Goal: Task Accomplishment & Management: Manage account settings

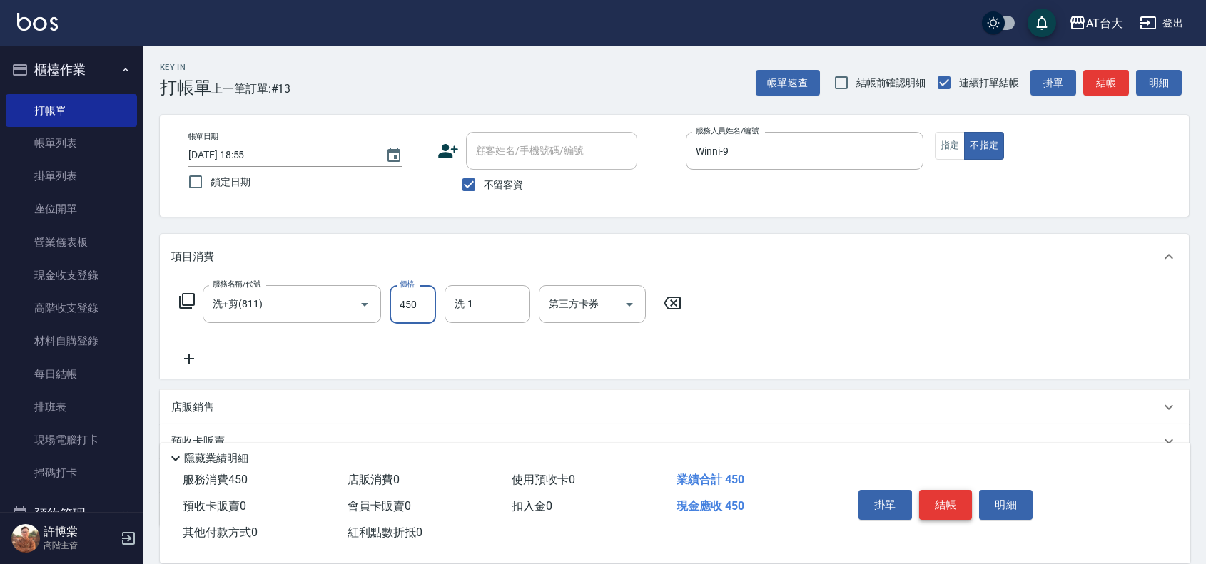
type input "450"
click at [951, 502] on button "結帳" at bounding box center [946, 505] width 54 height 30
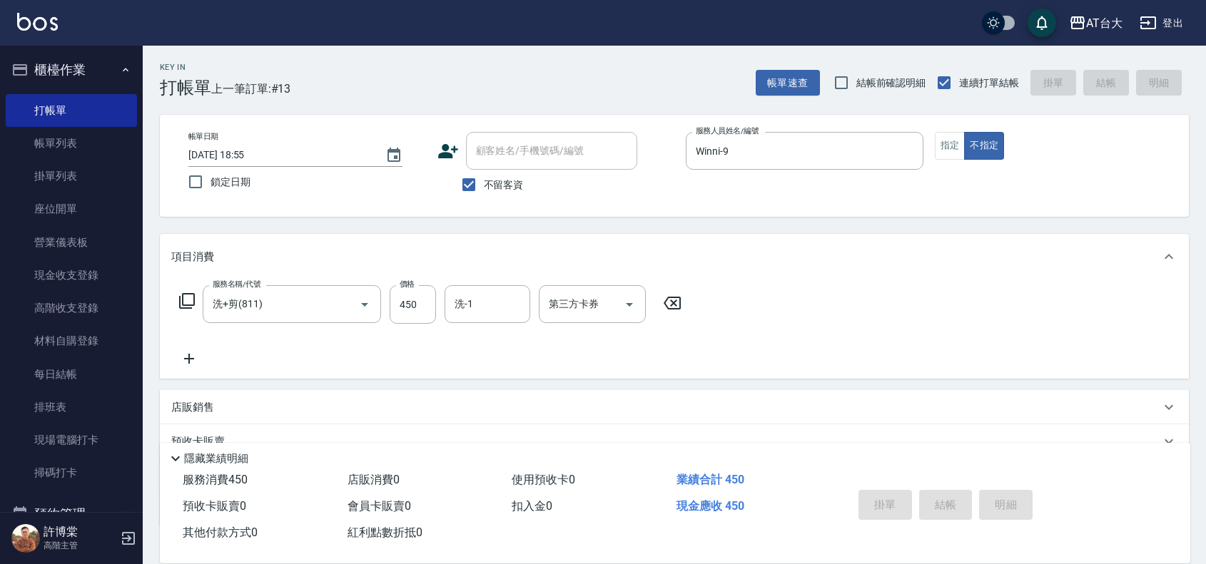
type input "2025/10/13 20:08"
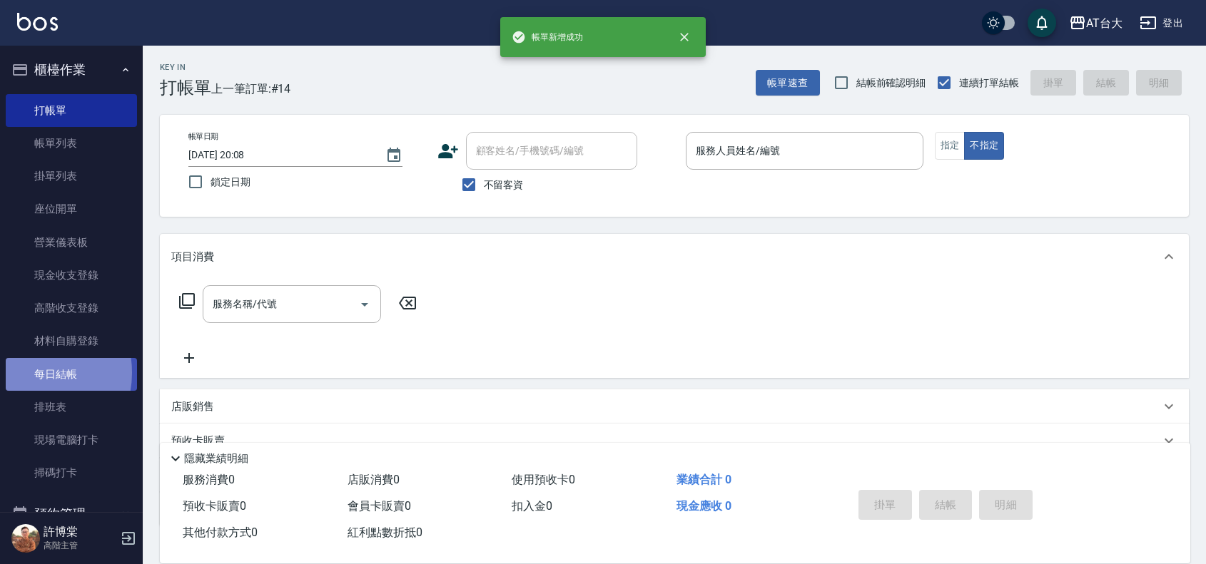
click at [30, 372] on link "每日結帳" at bounding box center [71, 374] width 131 height 33
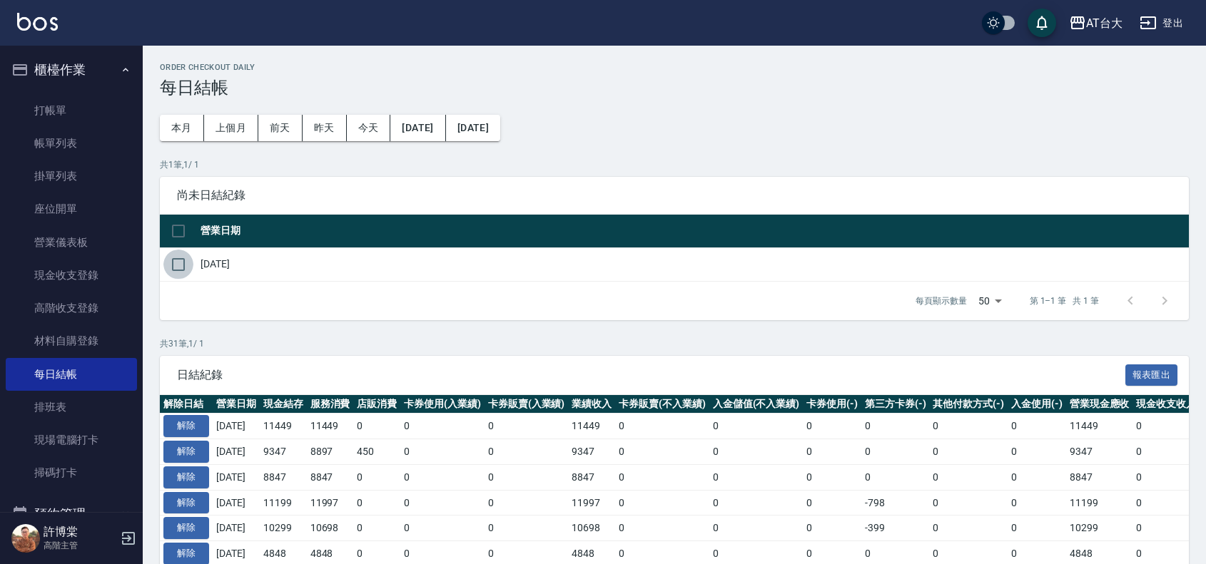
click at [172, 265] on input "checkbox" at bounding box center [178, 265] width 30 height 30
checkbox input "true"
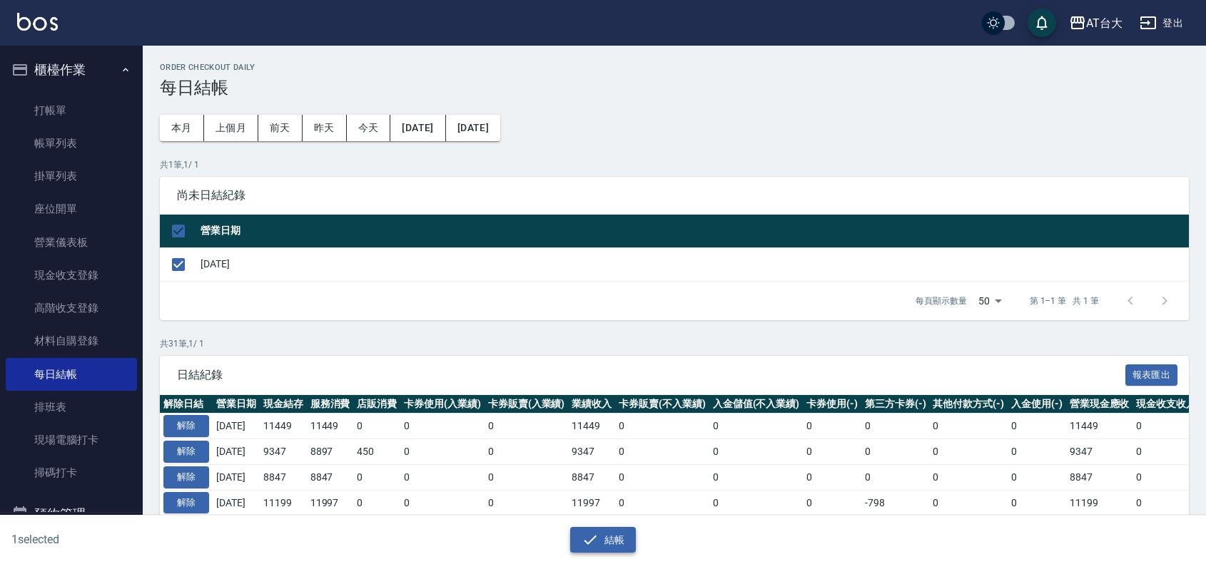
click at [622, 537] on button "結帳" at bounding box center [603, 540] width 66 height 26
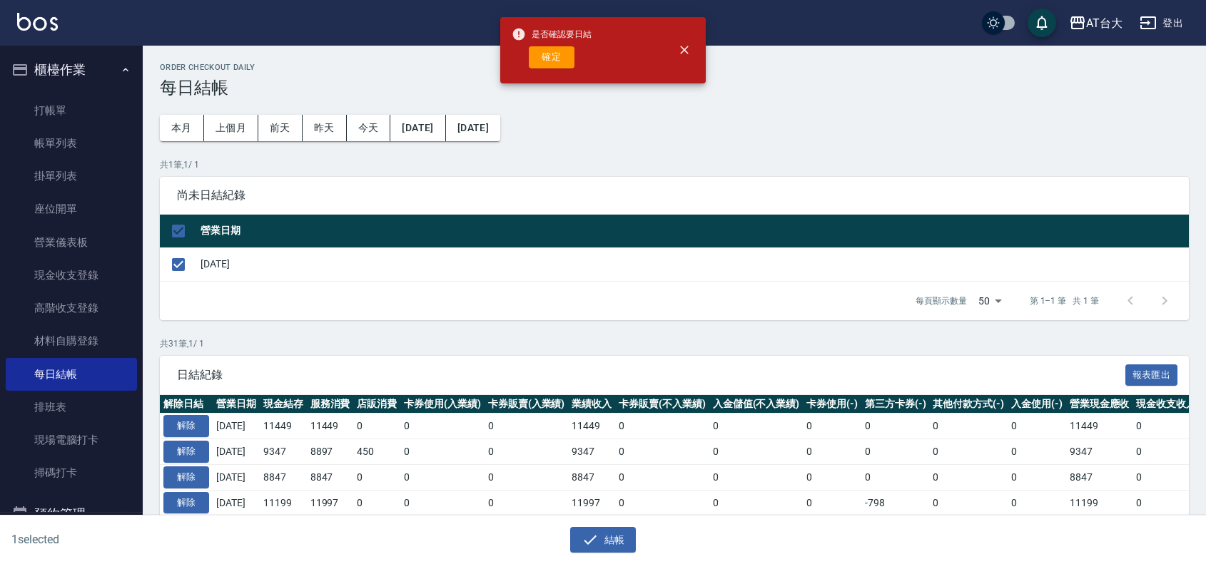
click at [544, 69] on div "是否確認要日結 確定" at bounding box center [552, 50] width 80 height 58
click at [541, 59] on button "確定" at bounding box center [552, 57] width 46 height 22
checkbox input "false"
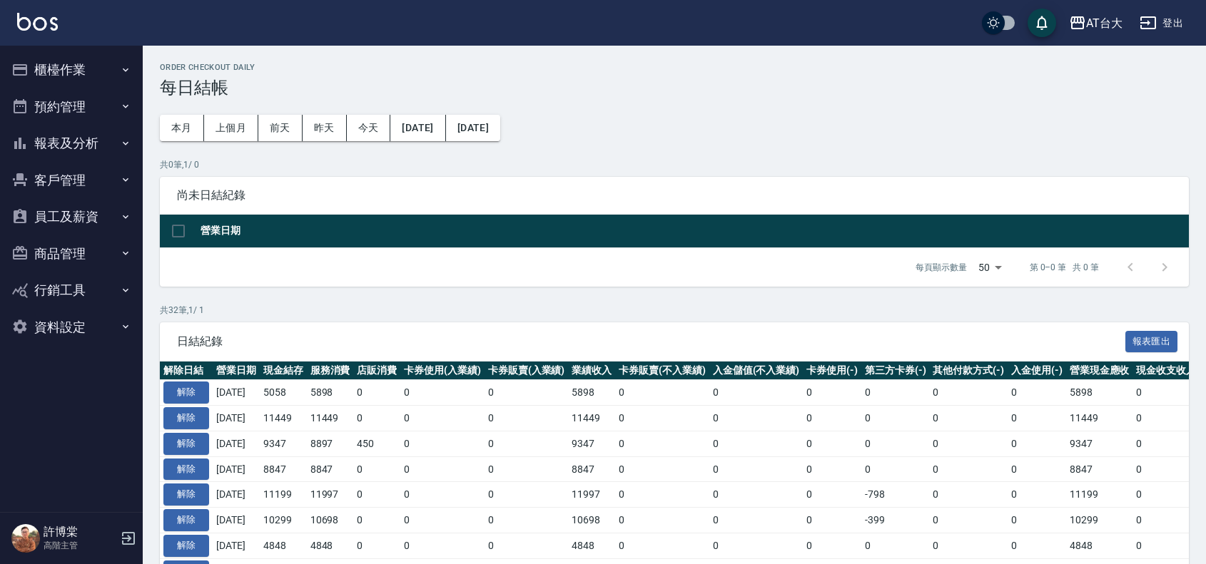
click at [68, 136] on button "報表及分析" at bounding box center [71, 143] width 131 height 37
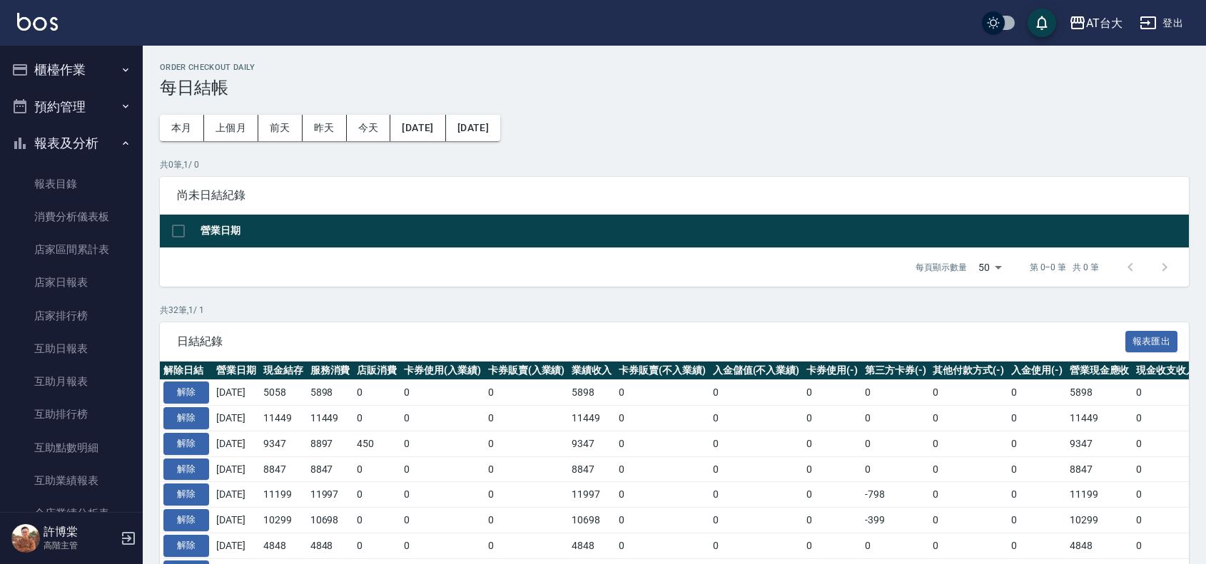
drag, startPoint x: 83, startPoint y: 138, endPoint x: 88, endPoint y: 116, distance: 22.0
click at [83, 138] on button "報表及分析" at bounding box center [71, 143] width 131 height 37
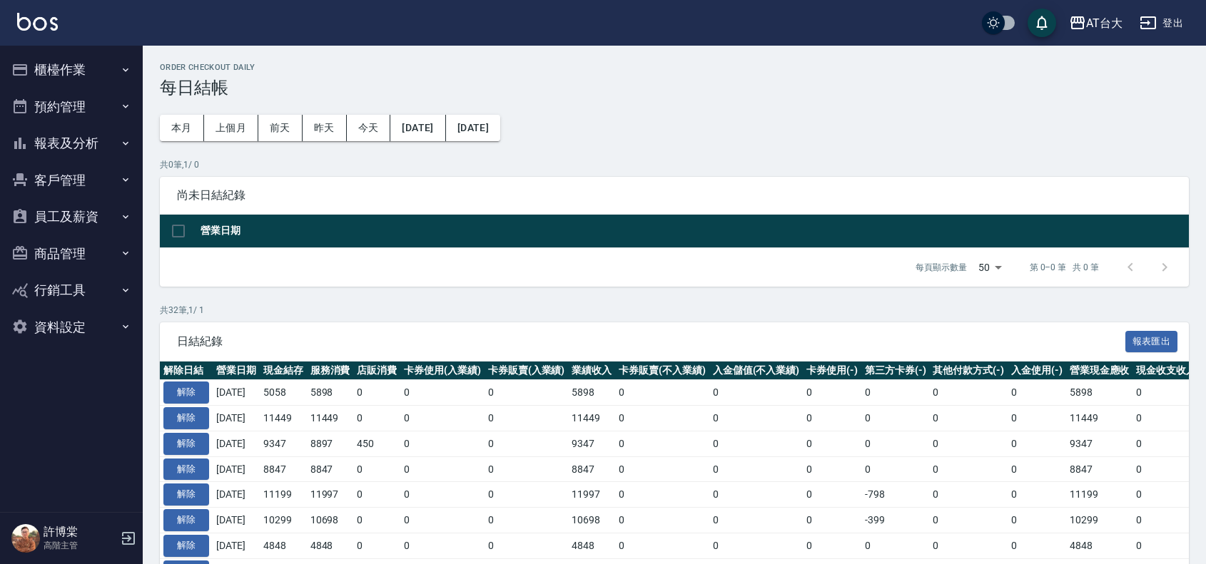
click at [90, 59] on button "櫃檯作業" at bounding box center [71, 69] width 131 height 37
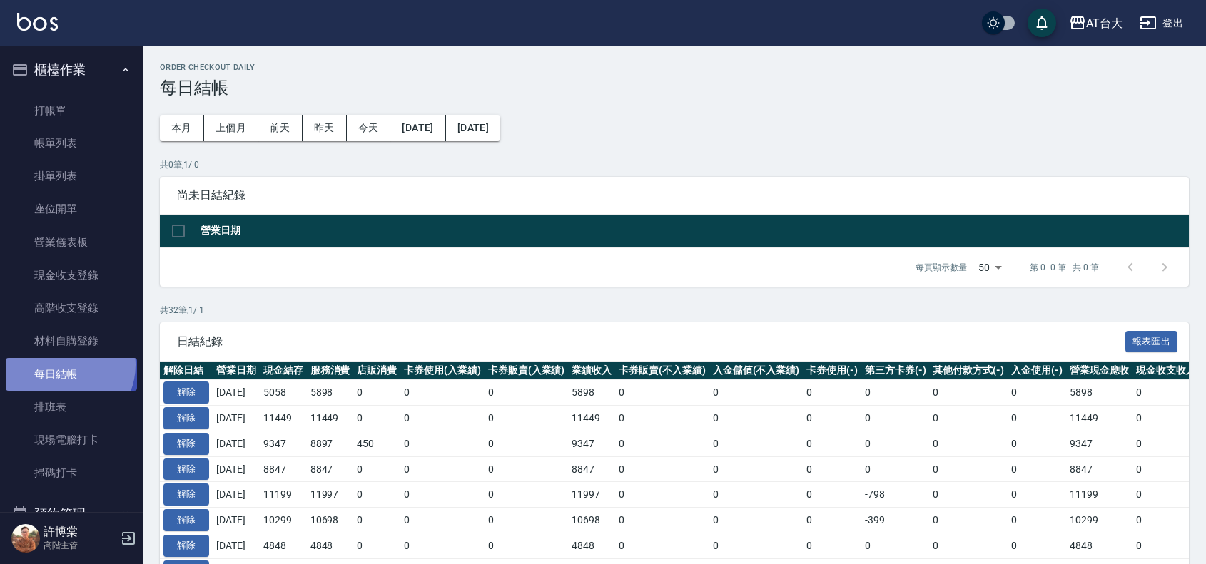
click at [61, 365] on link "每日結帳" at bounding box center [71, 374] width 131 height 33
click at [72, 379] on link "每日結帳" at bounding box center [71, 374] width 131 height 33
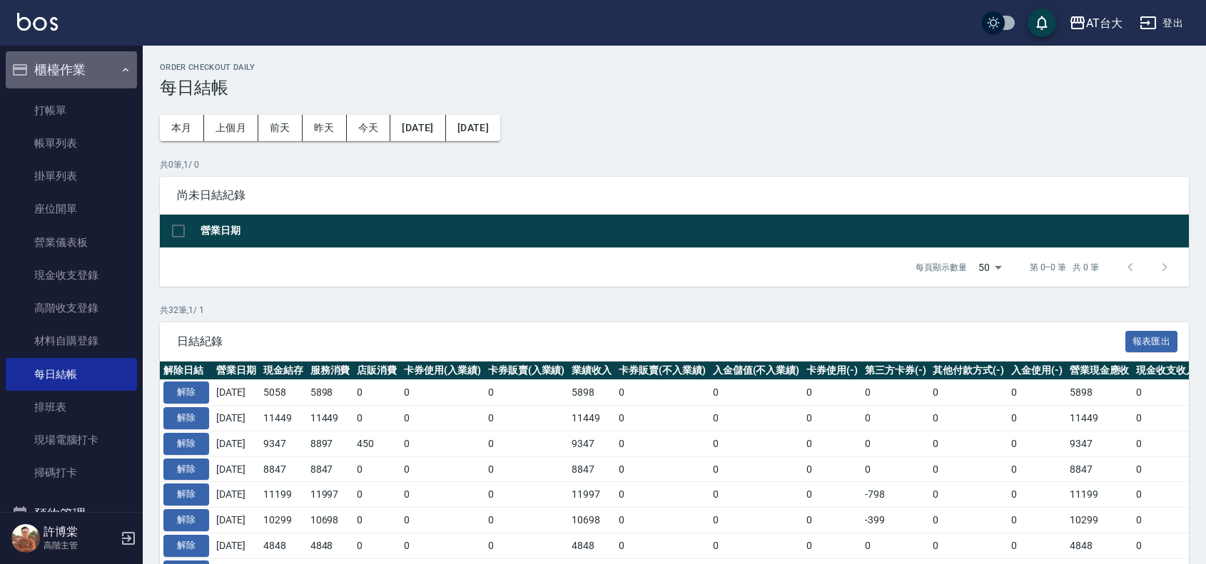
click at [100, 68] on button "櫃檯作業" at bounding box center [71, 69] width 131 height 37
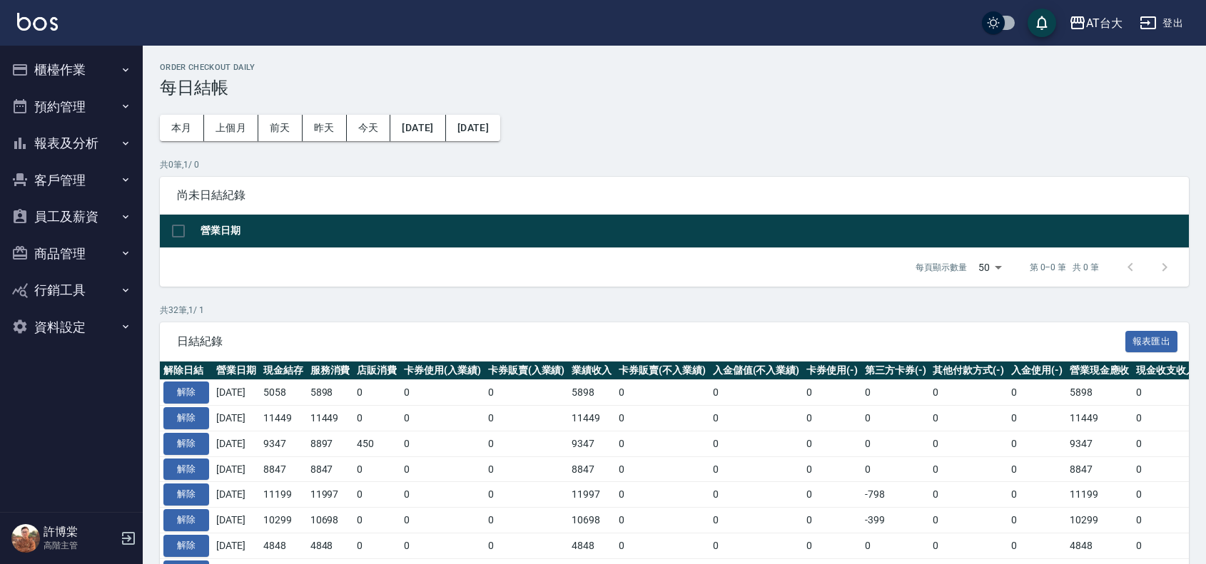
click at [58, 141] on button "報表及分析" at bounding box center [71, 143] width 131 height 37
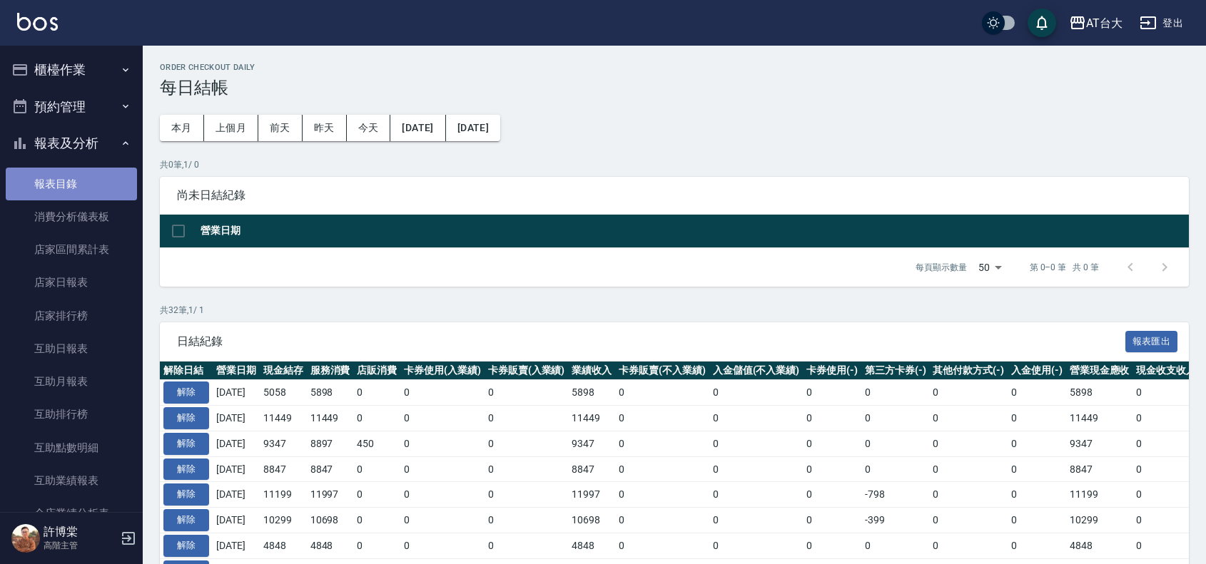
click at [83, 171] on link "報表目錄" at bounding box center [71, 184] width 131 height 33
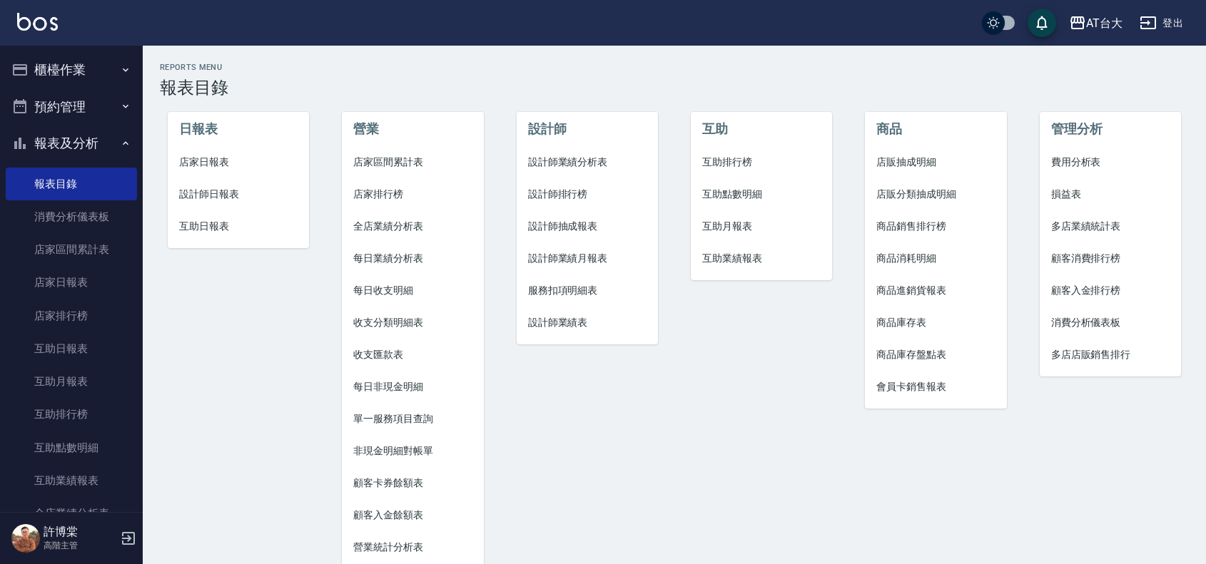
click at [268, 163] on span "店家日報表" at bounding box center [238, 162] width 118 height 15
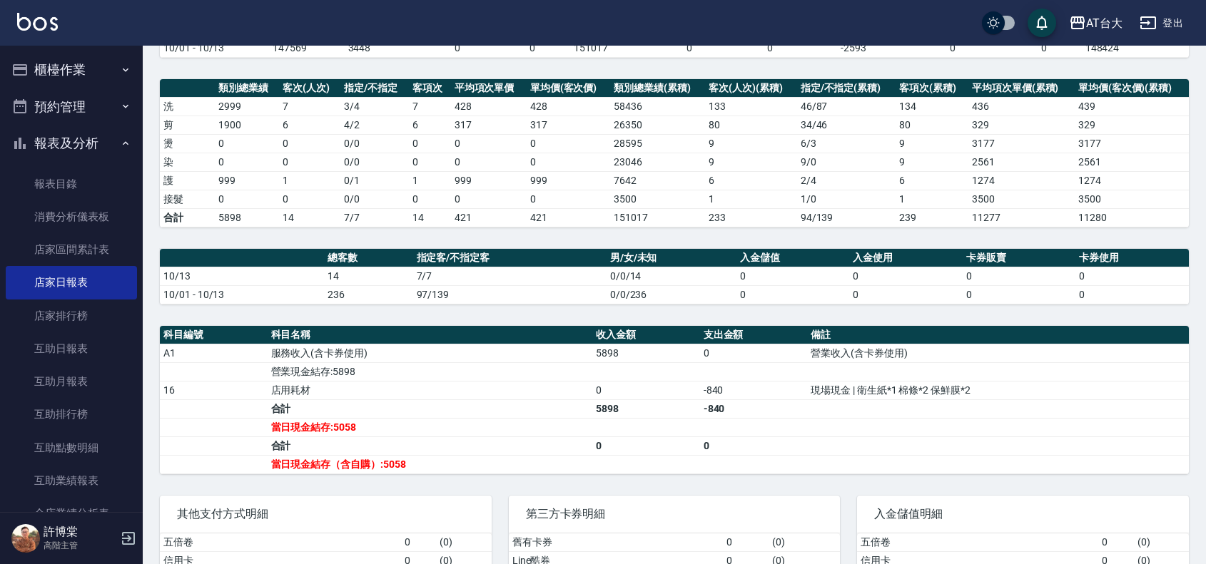
scroll to position [178, 0]
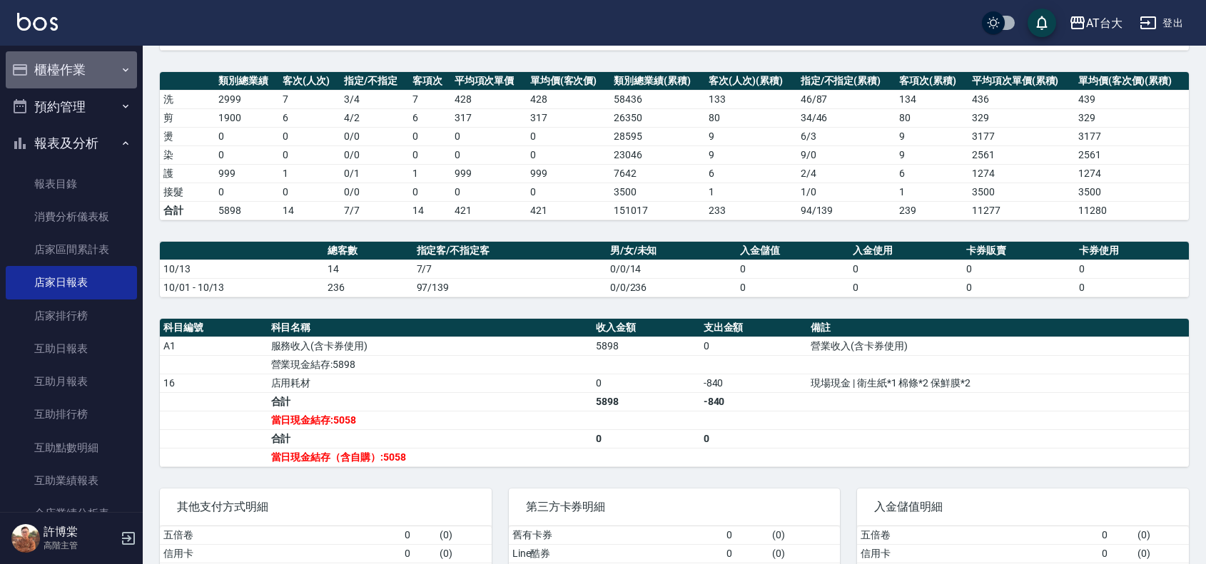
drag, startPoint x: 86, startPoint y: 72, endPoint x: 93, endPoint y: 78, distance: 9.6
click at [91, 72] on button "櫃檯作業" at bounding box center [71, 69] width 131 height 37
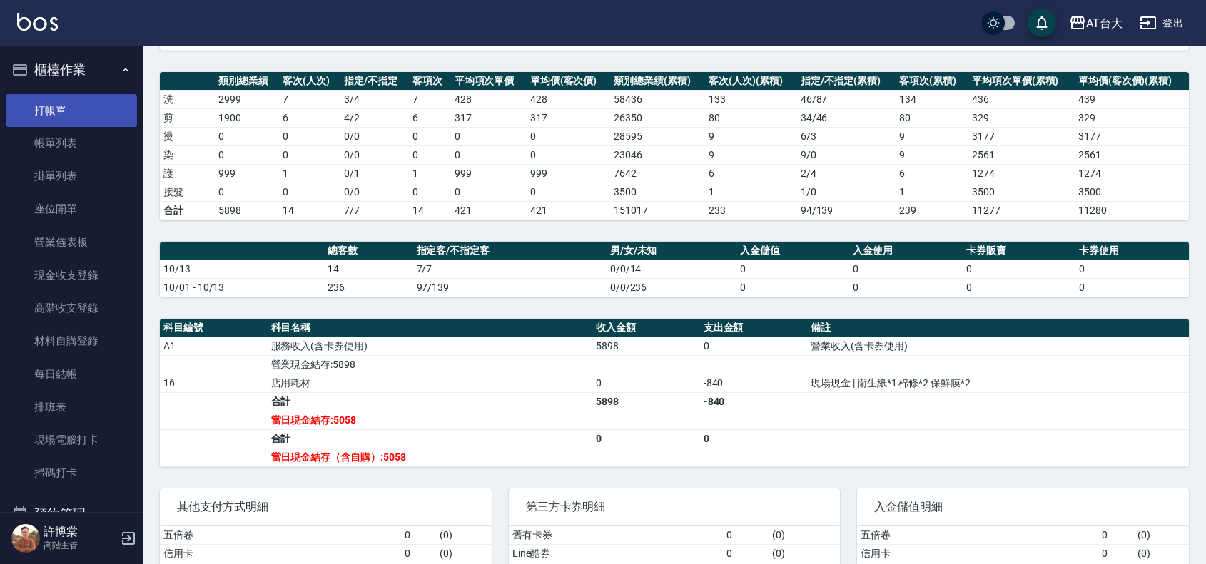
click at [87, 111] on link "打帳單" at bounding box center [71, 110] width 131 height 33
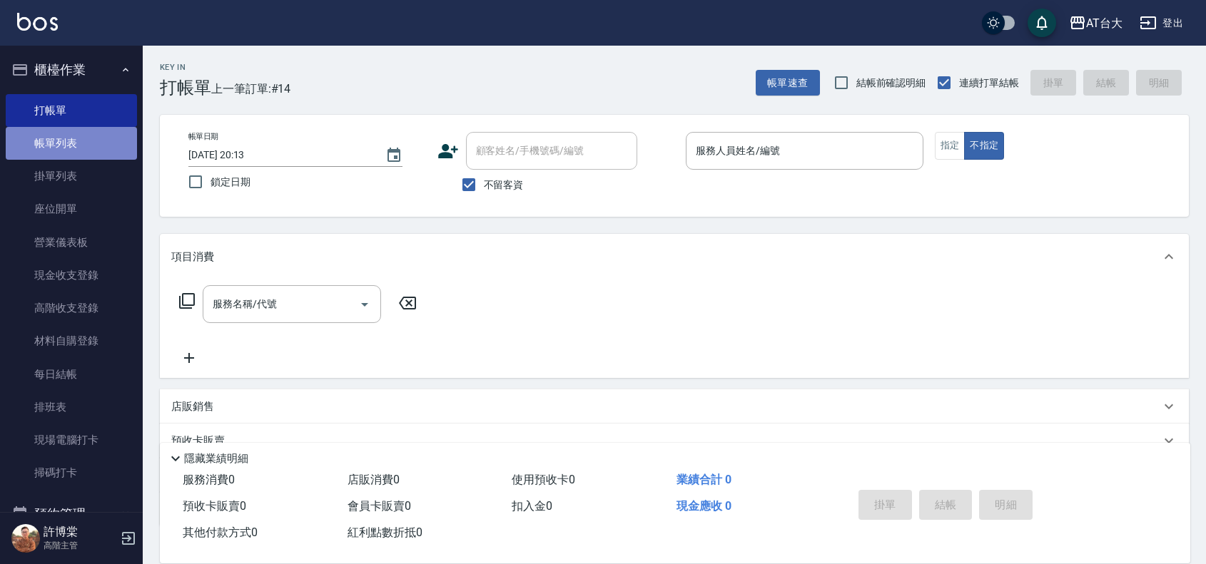
click at [108, 134] on link "帳單列表" at bounding box center [71, 143] width 131 height 33
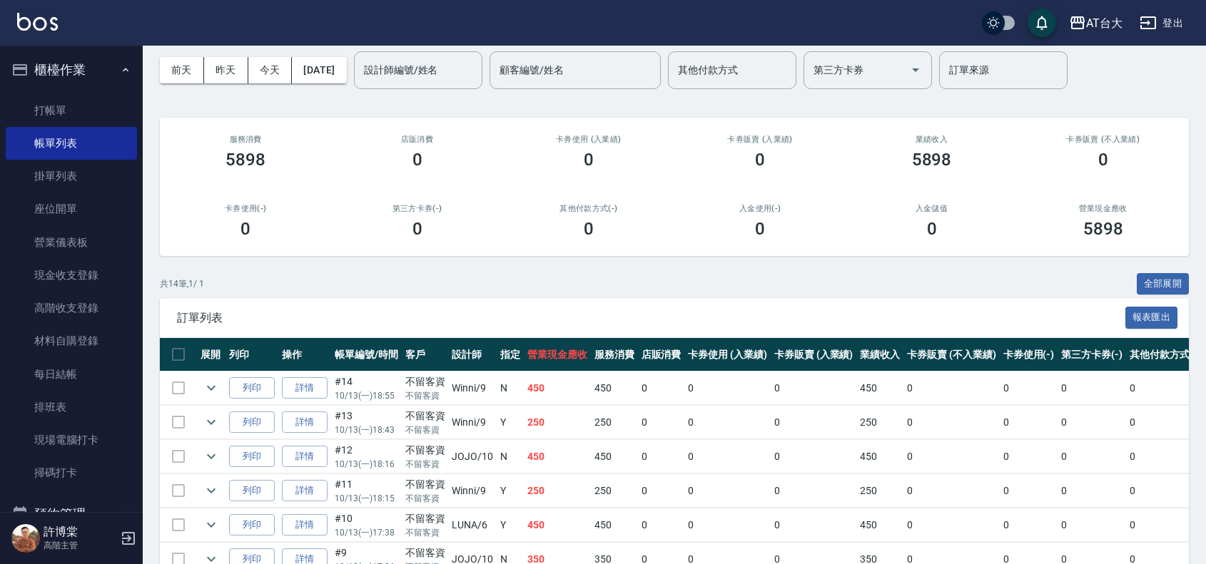
scroll to position [89, 0]
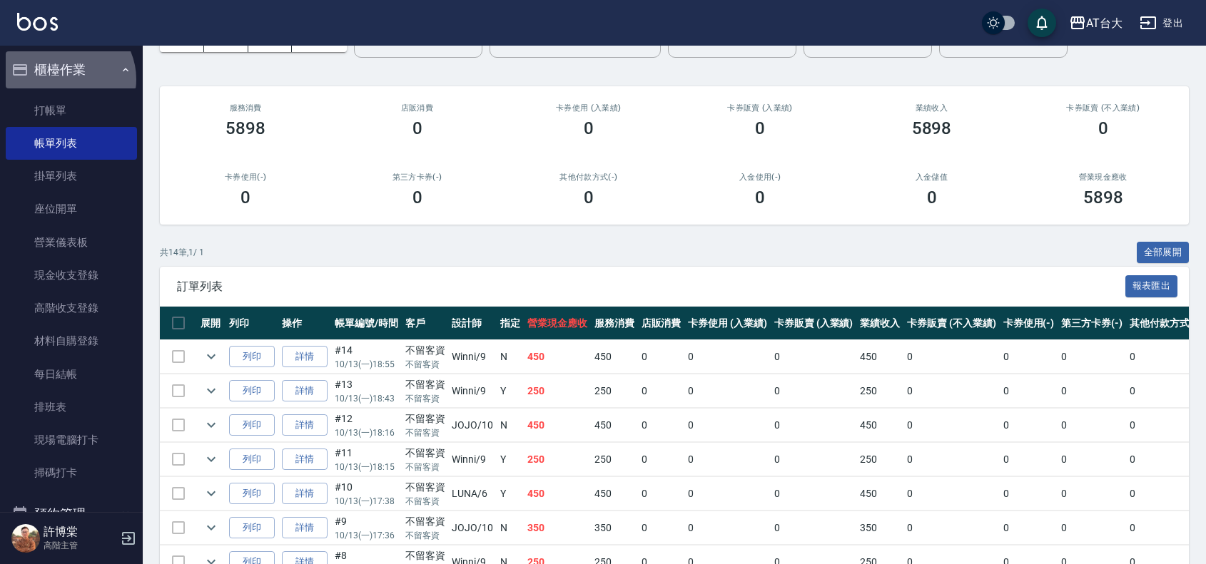
click at [65, 79] on button "櫃檯作業" at bounding box center [71, 69] width 131 height 37
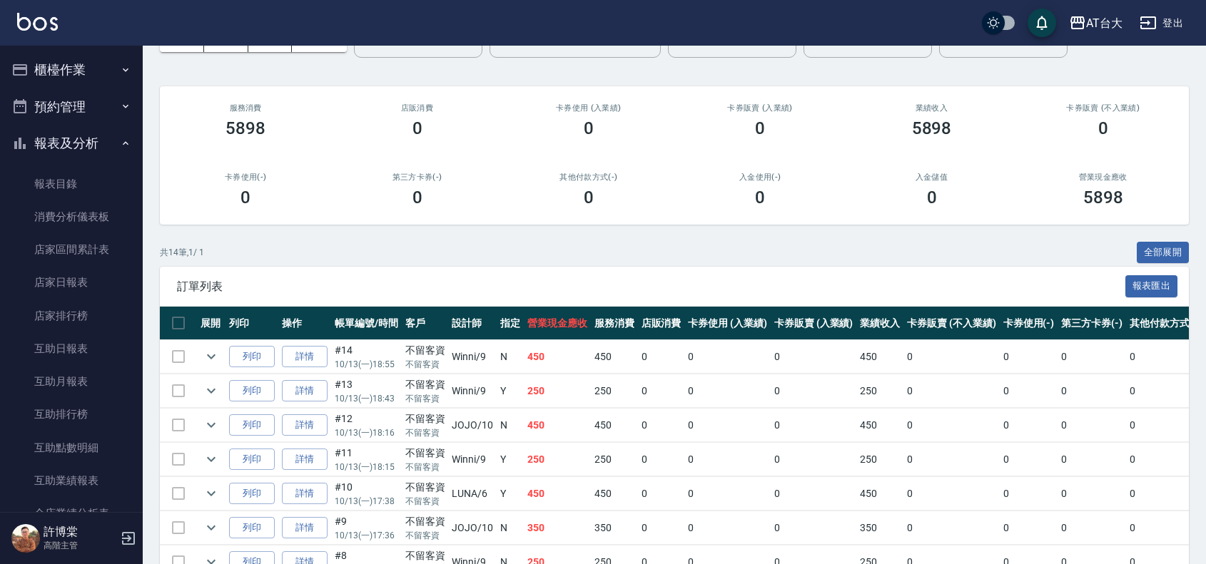
click at [109, 66] on button "櫃檯作業" at bounding box center [71, 69] width 131 height 37
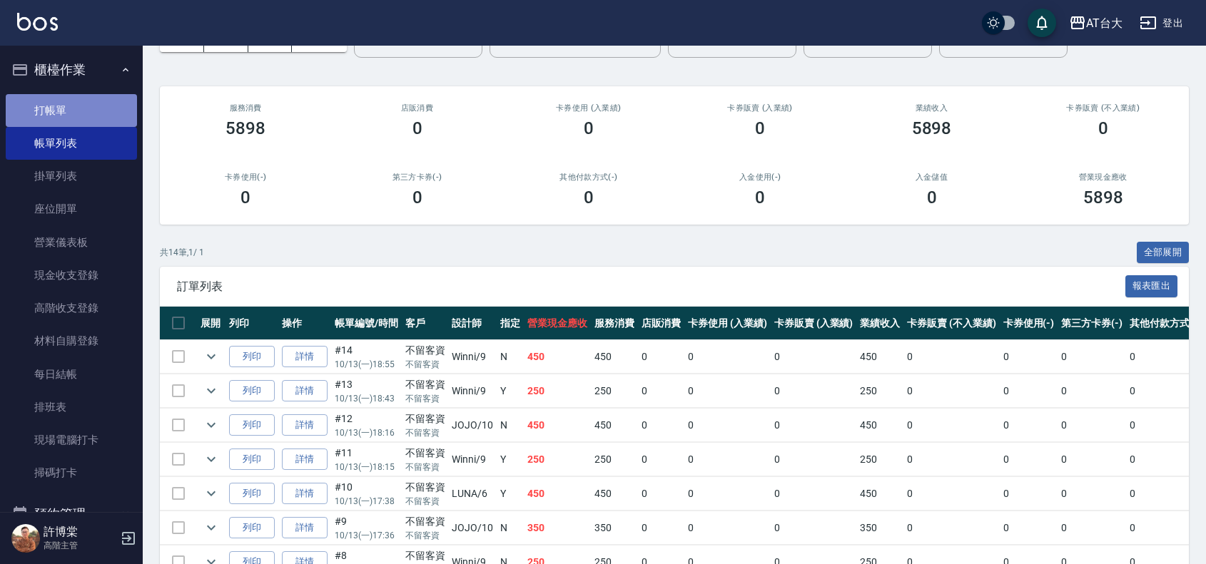
click at [91, 111] on link "打帳單" at bounding box center [71, 110] width 131 height 33
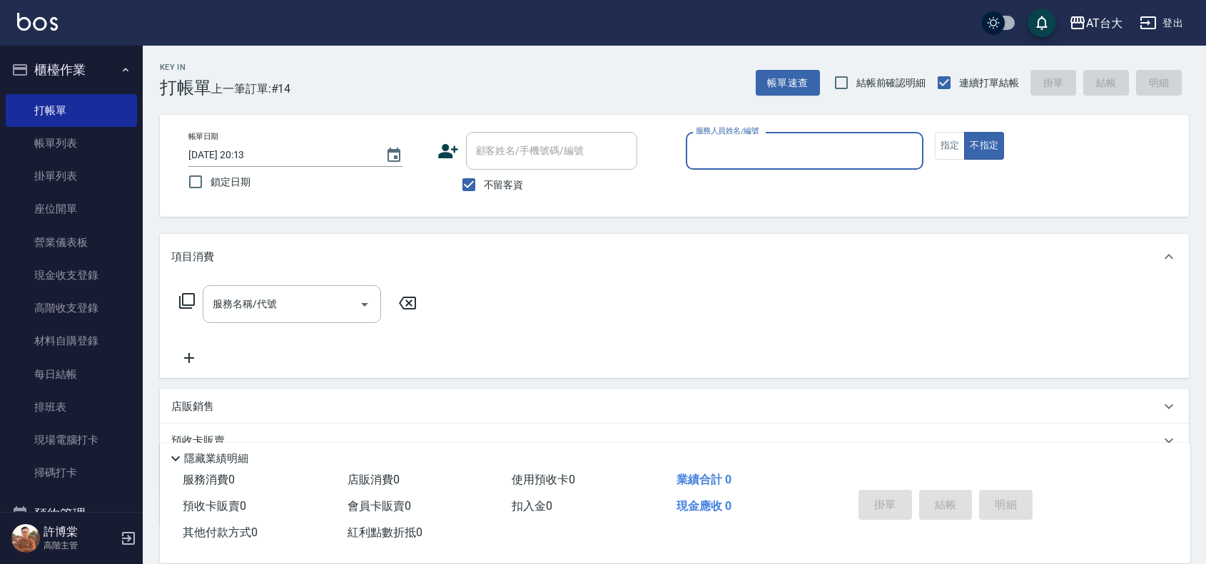
click at [719, 151] on input "服務人員姓名/編號" at bounding box center [804, 150] width 225 height 25
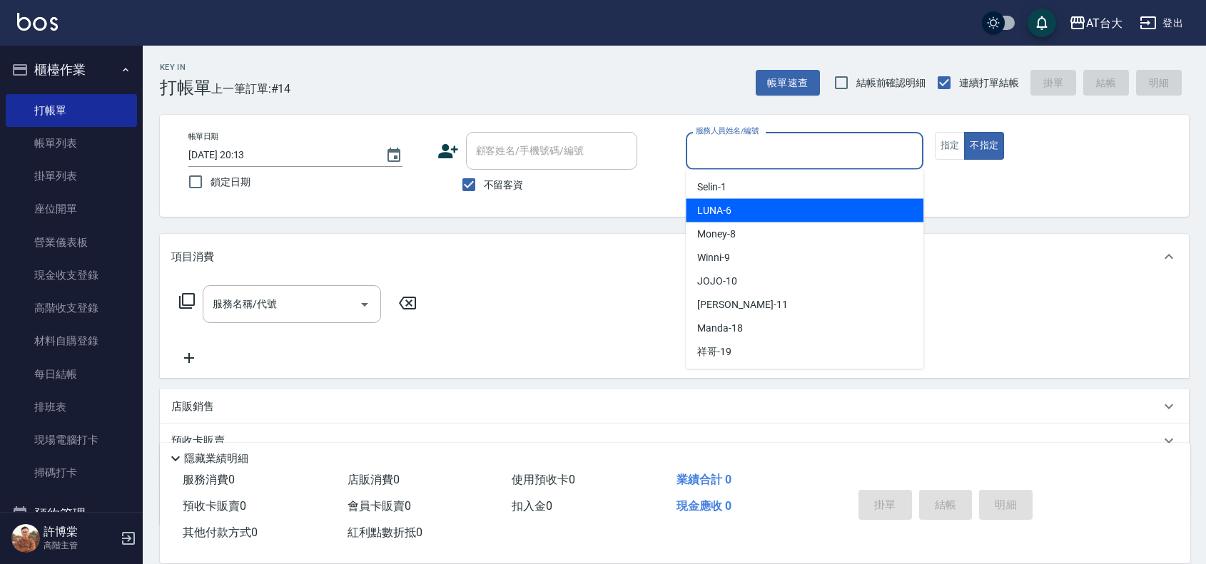
click at [760, 211] on div "LUNA -6" at bounding box center [805, 211] width 238 height 24
type input "LUNA-6"
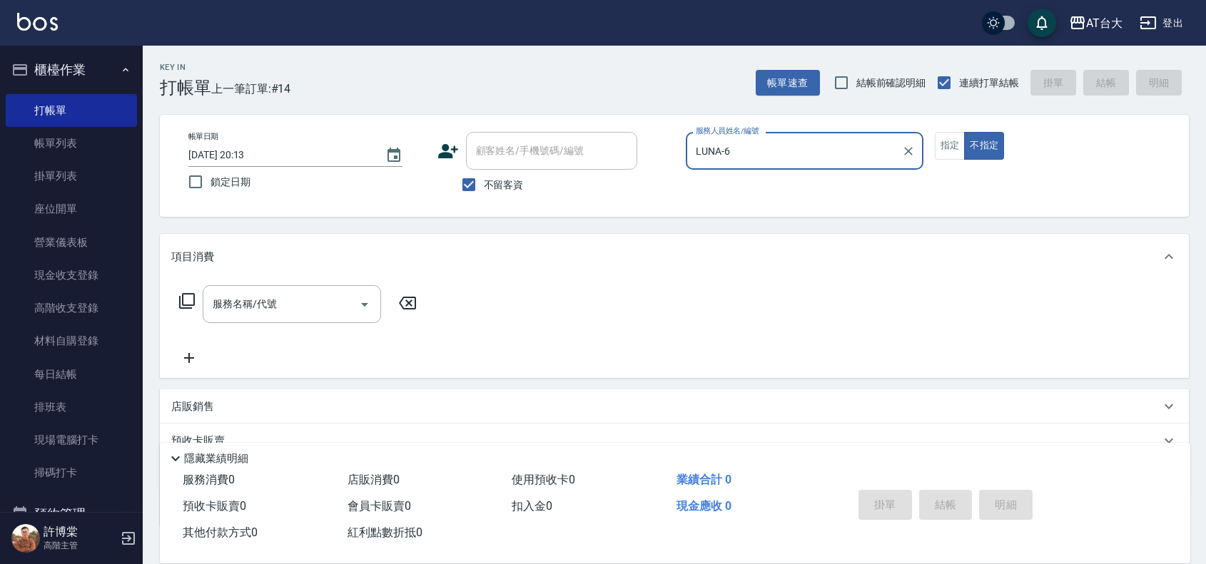
click at [244, 300] on div "服務名稱/代號 服務名稱/代號" at bounding box center [292, 304] width 178 height 38
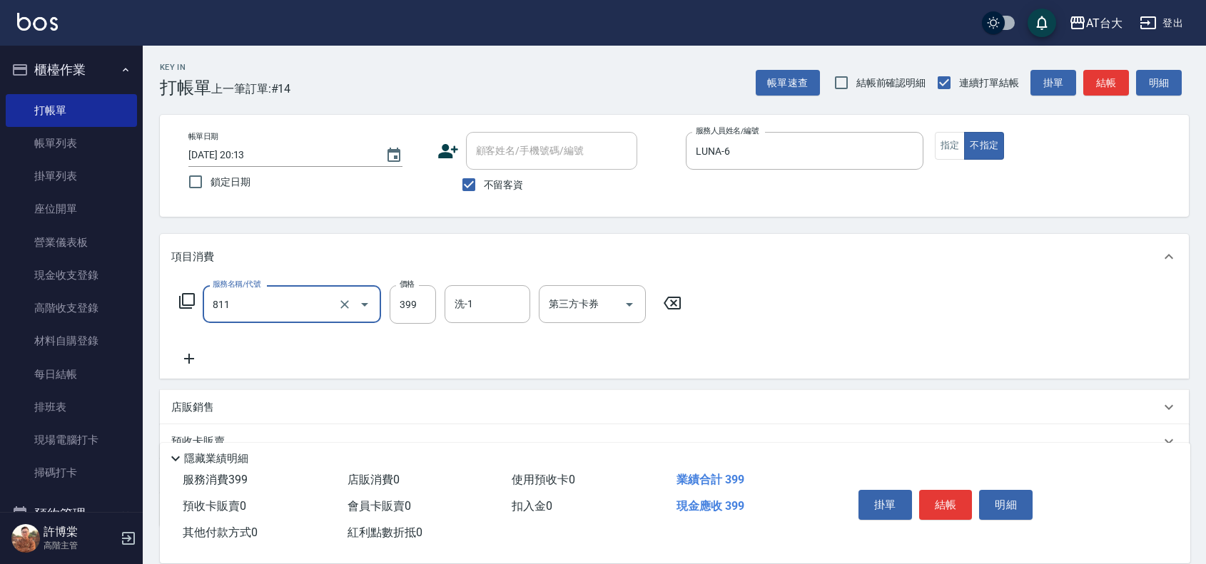
type input "洗+剪(811)"
type input "450"
drag, startPoint x: 682, startPoint y: 346, endPoint x: 696, endPoint y: 352, distance: 14.7
click at [684, 346] on div "服務名稱/代號 洗+剪(811) 服務名稱/代號 價格 450 價格 洗-1 洗-1 第三方卡券 第三方卡券" at bounding box center [430, 326] width 519 height 82
click at [955, 497] on button "結帳" at bounding box center [946, 505] width 54 height 30
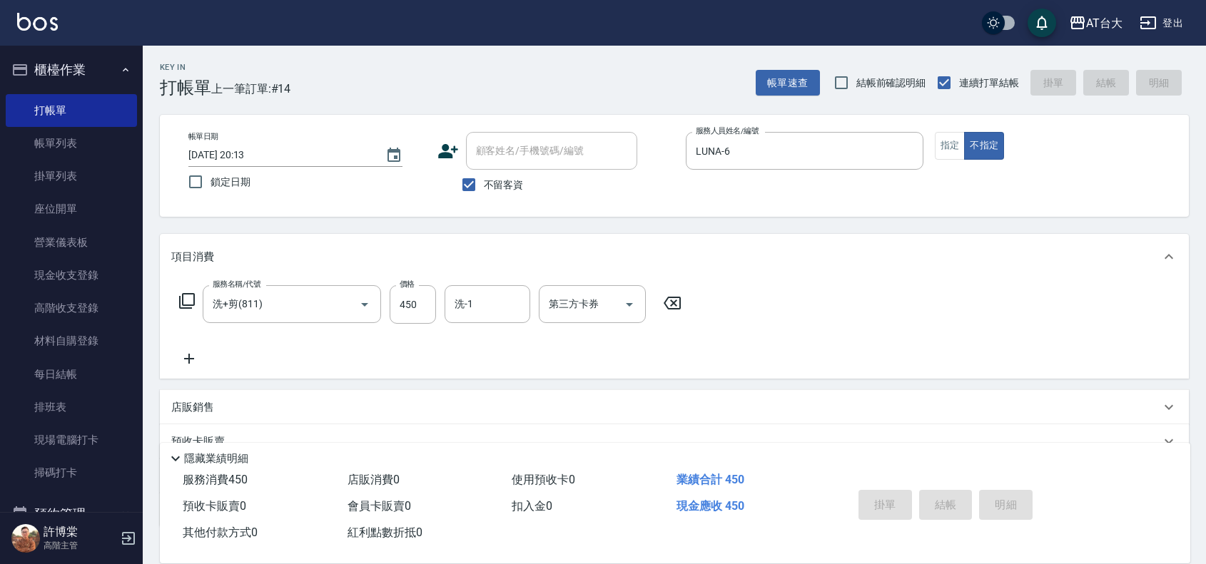
type input "[DATE] 20:14"
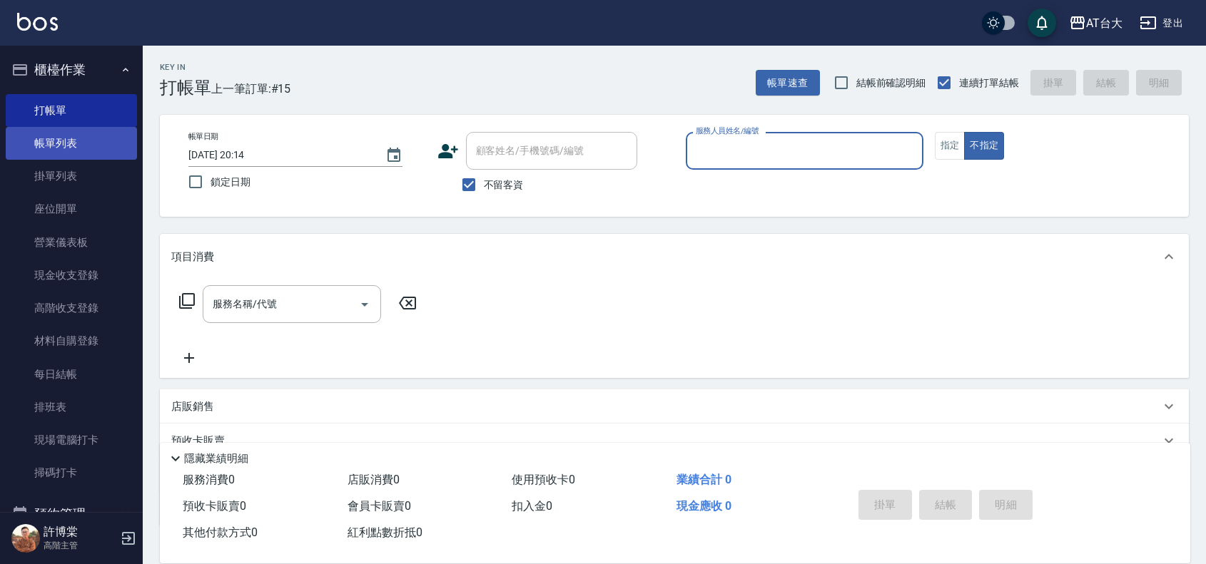
drag, startPoint x: 70, startPoint y: 139, endPoint x: 77, endPoint y: 145, distance: 9.1
click at [70, 139] on link "帳單列表" at bounding box center [71, 143] width 131 height 33
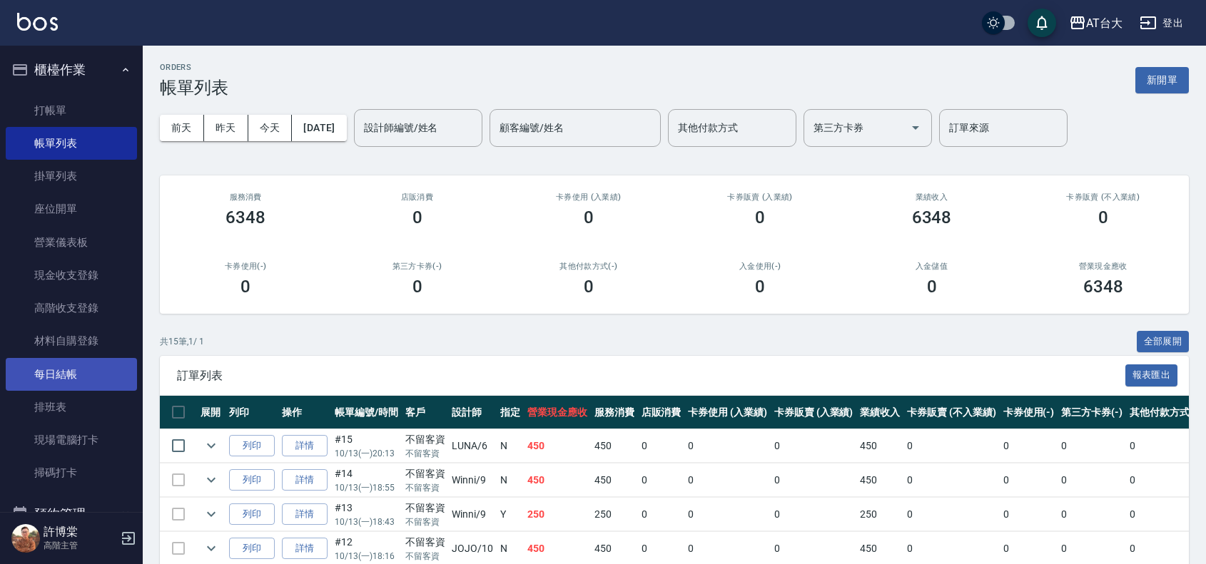
click at [51, 362] on link "每日結帳" at bounding box center [71, 374] width 131 height 33
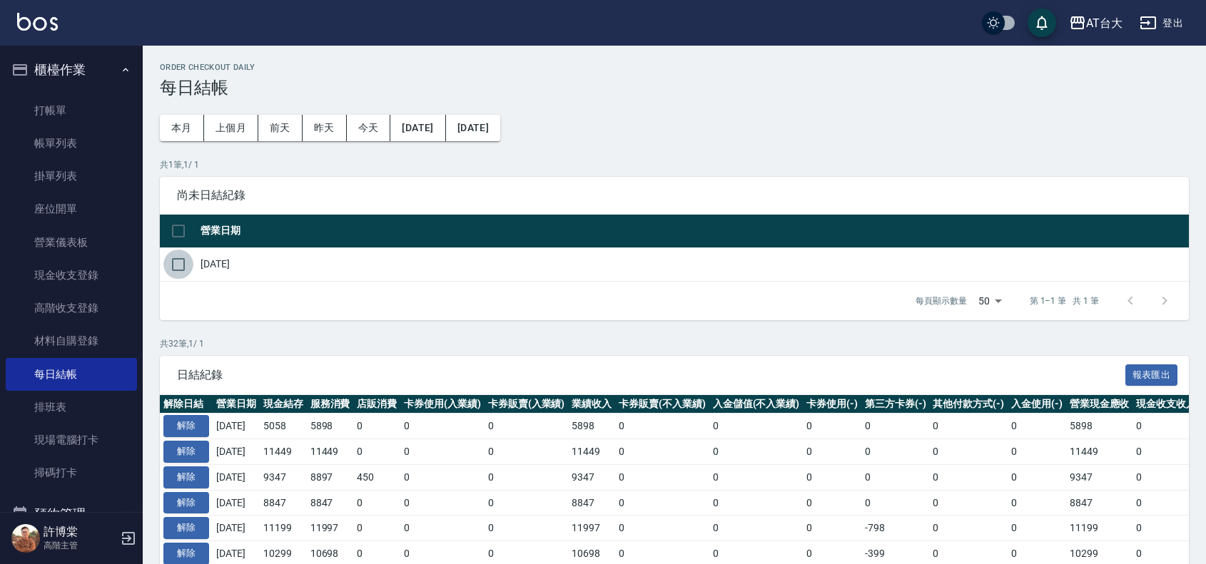
click at [180, 262] on input "checkbox" at bounding box center [178, 265] width 30 height 30
checkbox input "true"
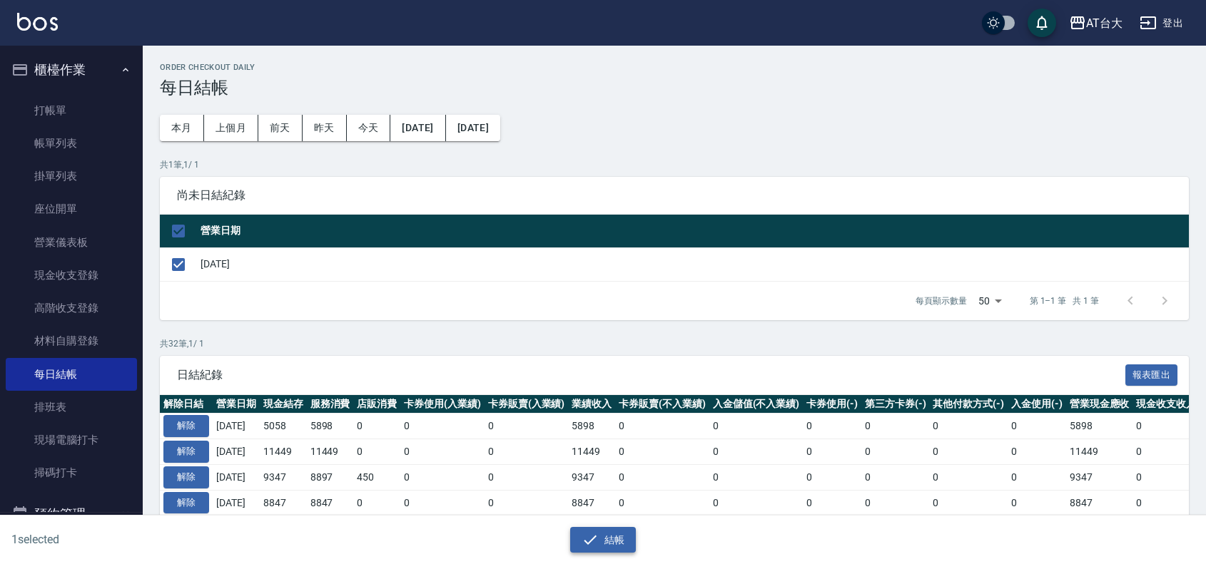
click at [589, 536] on icon "button" at bounding box center [590, 540] width 17 height 17
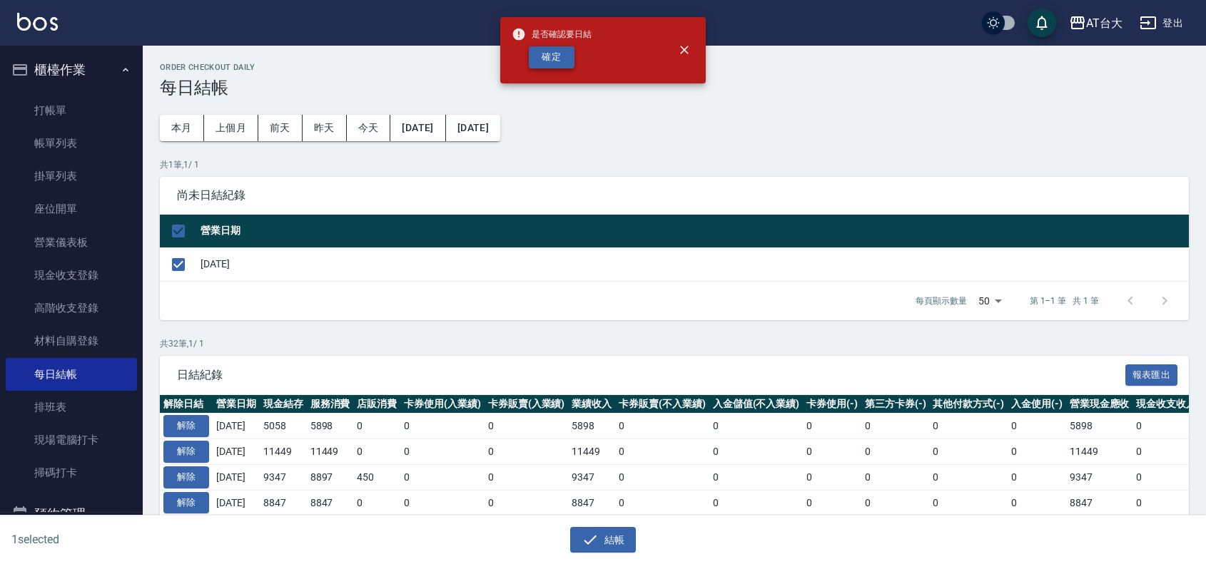
click at [551, 62] on button "確定" at bounding box center [552, 57] width 46 height 22
checkbox input "false"
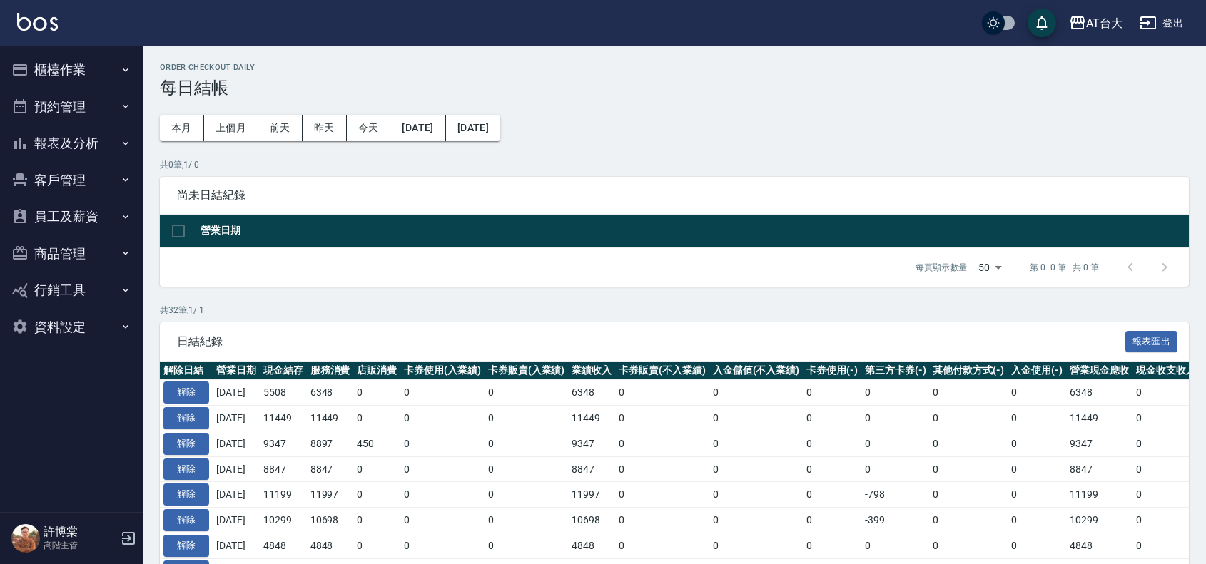
click at [121, 140] on button "報表及分析" at bounding box center [71, 143] width 131 height 37
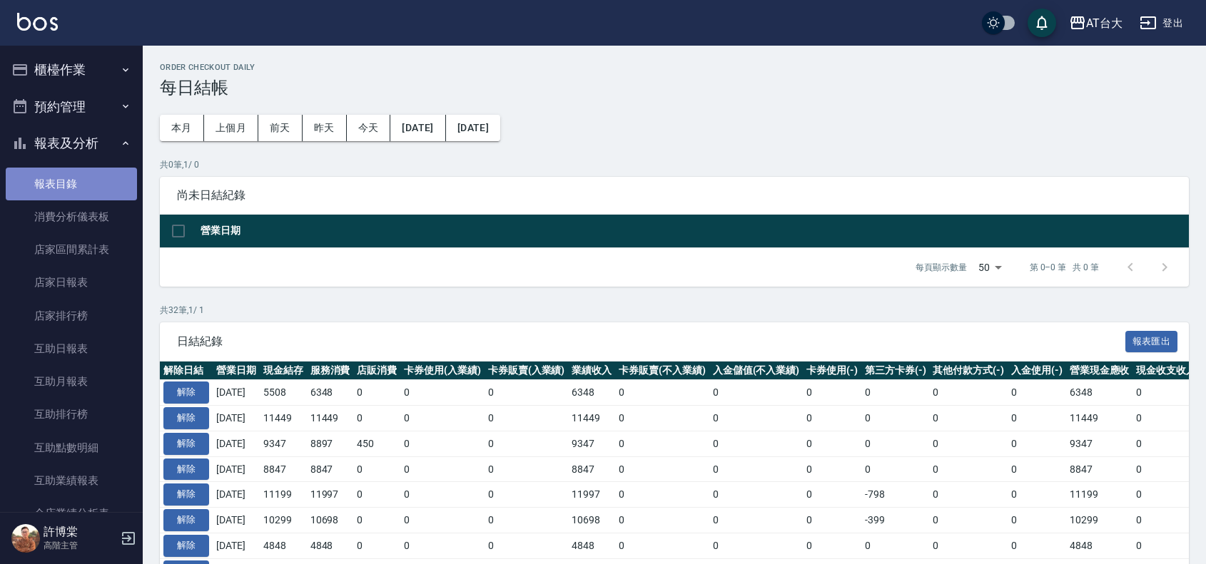
click at [71, 194] on link "報表目錄" at bounding box center [71, 184] width 131 height 33
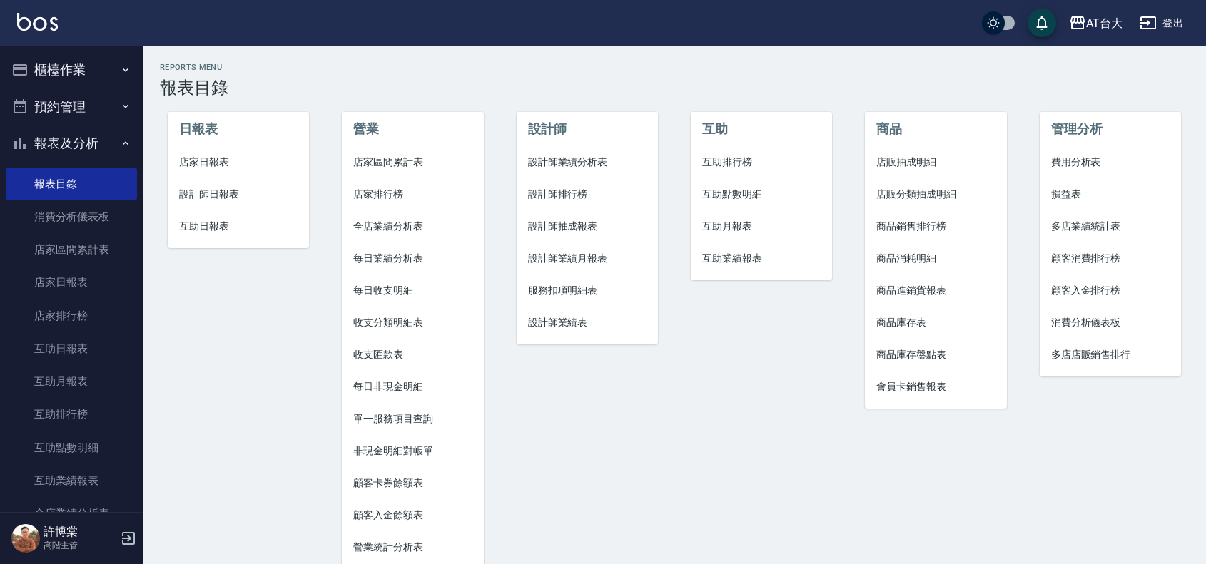
click at [215, 156] on span "店家日報表" at bounding box center [238, 162] width 118 height 15
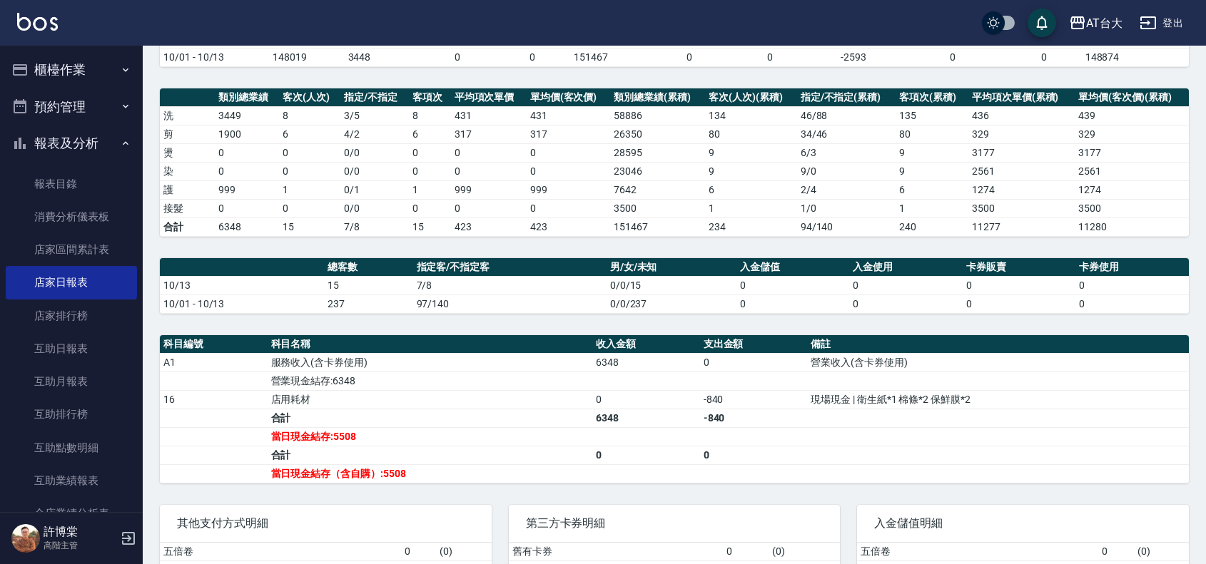
scroll to position [178, 0]
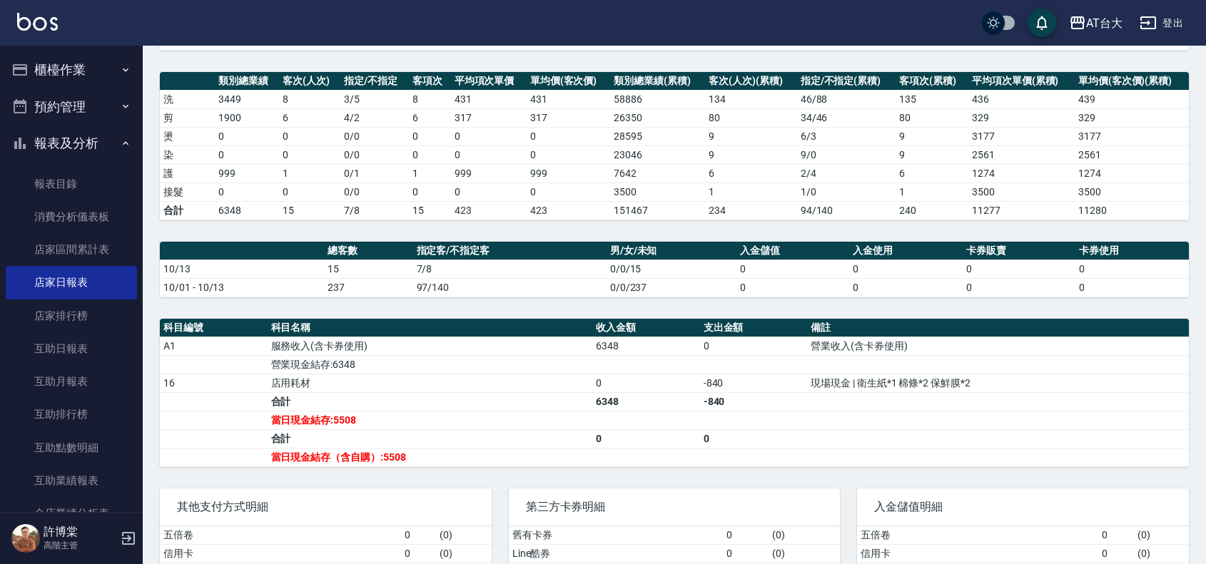
drag, startPoint x: 596, startPoint y: 471, endPoint x: 562, endPoint y: 501, distance: 45.0
drag, startPoint x: 562, startPoint y: 501, endPoint x: 1032, endPoint y: 447, distance: 472.5
click at [1032, 447] on td "a dense table" at bounding box center [998, 439] width 382 height 19
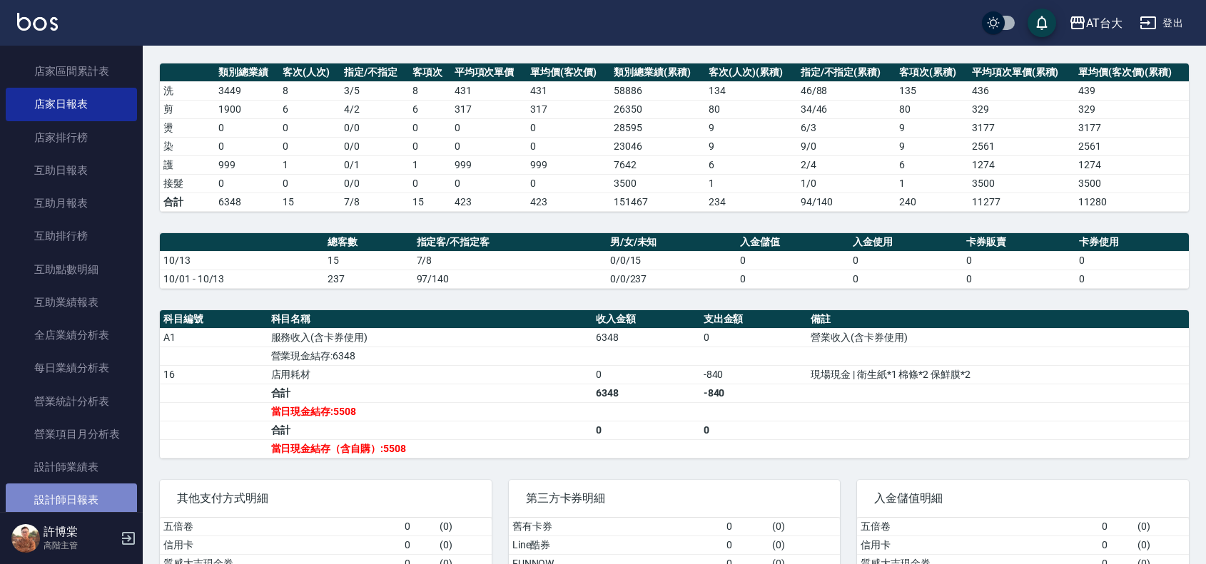
click at [103, 497] on link "設計師日報表" at bounding box center [71, 500] width 131 height 33
